Goal: Obtain resource: Download file/media

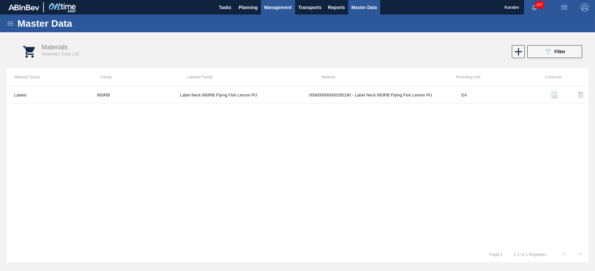
click at [261, 7] on button "Management" at bounding box center [278, 7] width 34 height 15
click at [256, 7] on div at bounding box center [297, 135] width 595 height 271
click at [254, 8] on span "Planning" at bounding box center [248, 8] width 19 height 8
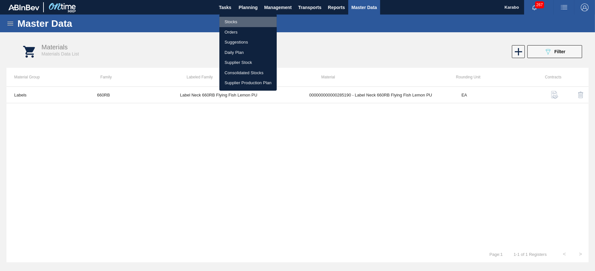
click at [260, 21] on li "Stocks" at bounding box center [247, 22] width 57 height 10
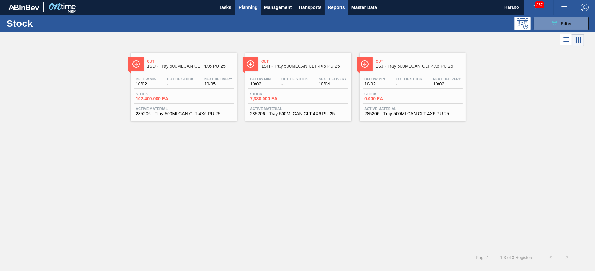
click at [336, 11] on button "Reports" at bounding box center [337, 7] width 24 height 15
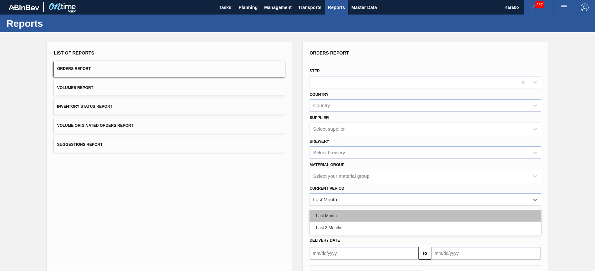
drag, startPoint x: 377, startPoint y: 194, endPoint x: 385, endPoint y: 214, distance: 21.5
click at [377, 195] on div "Last Month" at bounding box center [419, 199] width 219 height 9
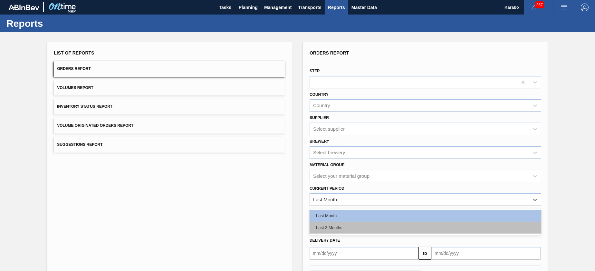
click at [370, 224] on div "Last 3 Months" at bounding box center [426, 227] width 232 height 12
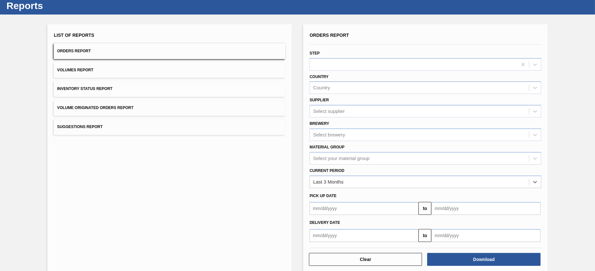
scroll to position [27, 0]
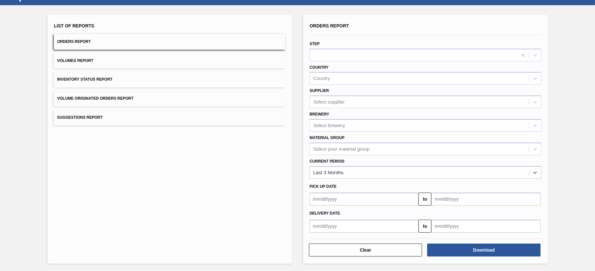
click at [437, 222] on input "text" at bounding box center [486, 225] width 109 height 13
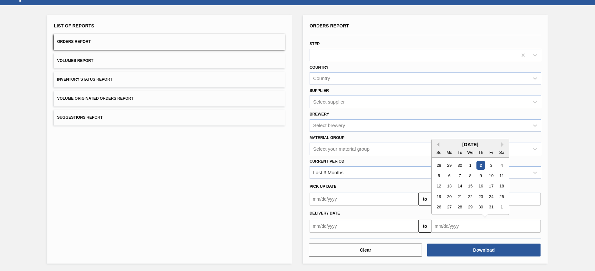
click at [438, 144] on button "Previous Month" at bounding box center [437, 144] width 5 height 5
click at [450, 194] on div "22" at bounding box center [449, 196] width 9 height 9
type input "[DATE]"
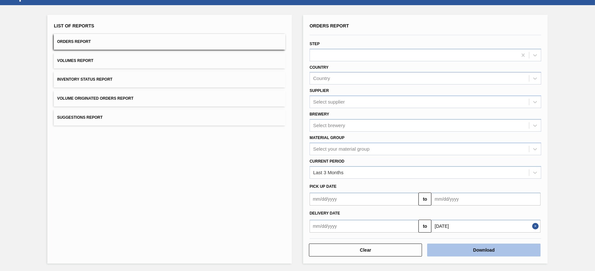
click at [456, 247] on button "Download" at bounding box center [483, 249] width 113 height 13
